Goal: Transaction & Acquisition: Purchase product/service

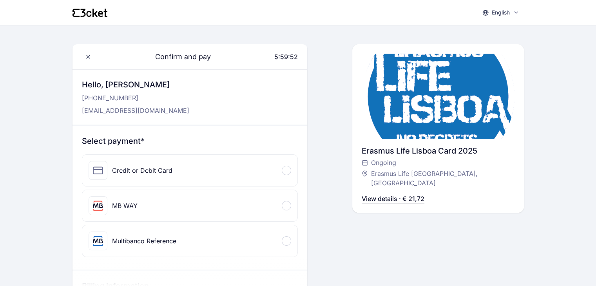
click at [224, 162] on div "Credit or Debit Card" at bounding box center [189, 170] width 215 height 31
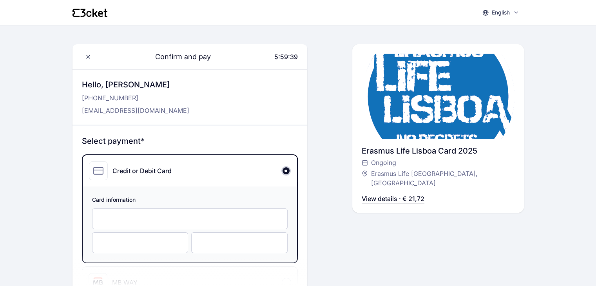
scroll to position [6, 0]
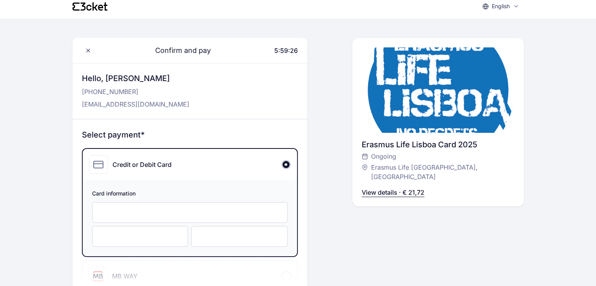
click at [144, 209] on iframe at bounding box center [189, 212] width 179 height 7
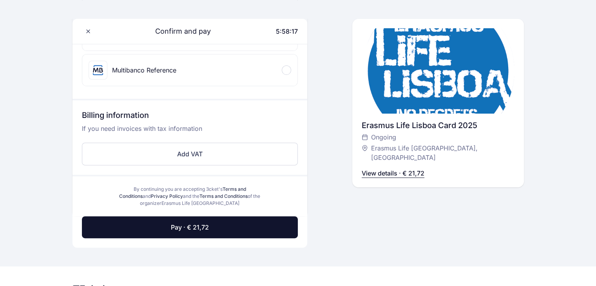
scroll to position [248, 0]
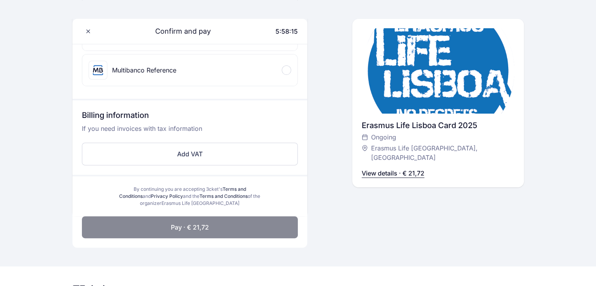
click at [227, 222] on button "Pay · € 21,72" at bounding box center [190, 227] width 216 height 22
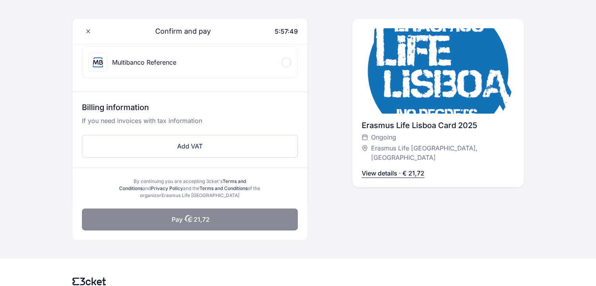
scroll to position [259, 0]
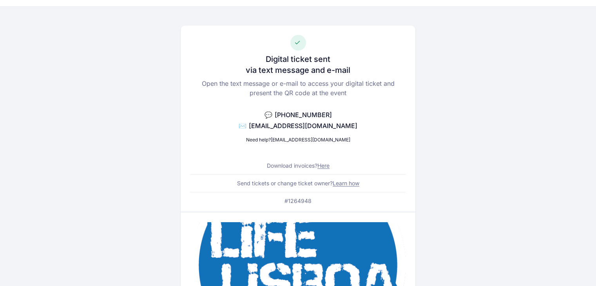
scroll to position [19, 0]
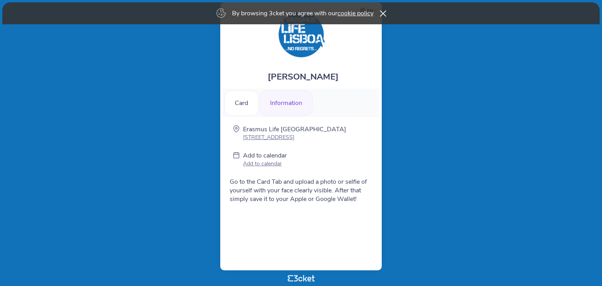
click at [386, 13] on icon at bounding box center [383, 13] width 7 height 6
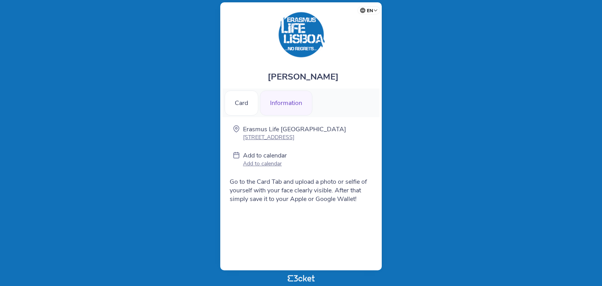
click at [306, 40] on img at bounding box center [301, 34] width 49 height 49
click at [236, 108] on div "Card" at bounding box center [242, 103] width 34 height 25
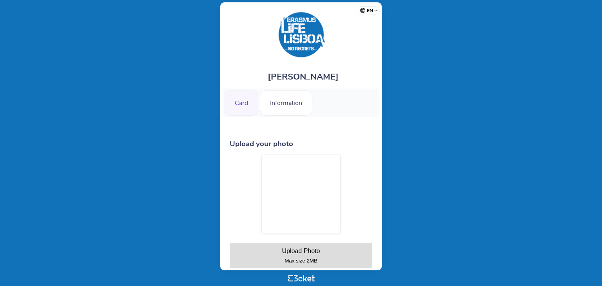
scroll to position [48, 0]
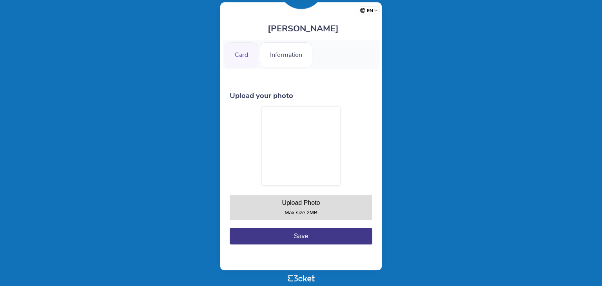
click at [305, 168] on div at bounding box center [301, 146] width 78 height 78
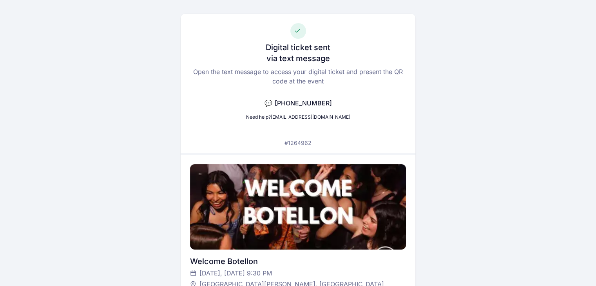
scroll to position [31, 0]
